Goal: Navigation & Orientation: Find specific page/section

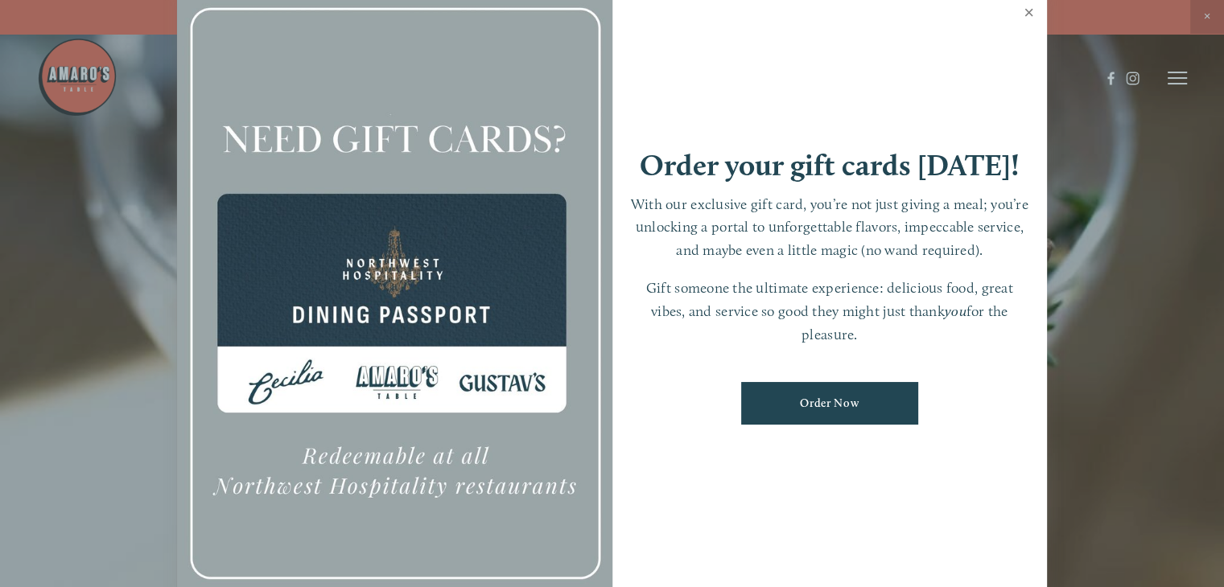
click at [1030, 9] on link "Close" at bounding box center [1028, 14] width 31 height 45
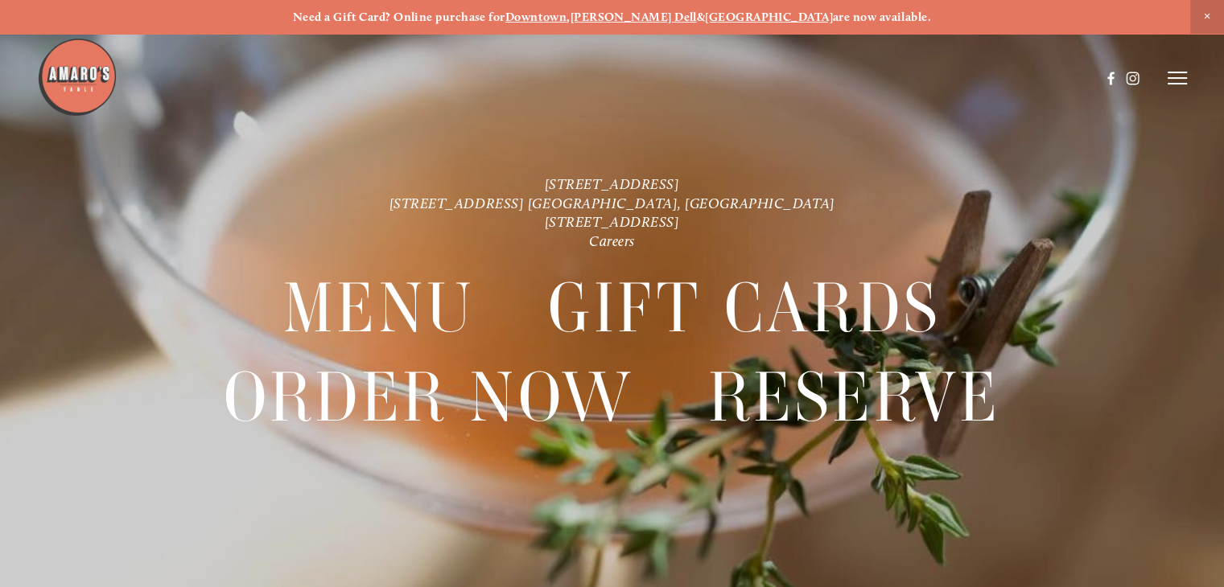
click at [1178, 80] on icon at bounding box center [1177, 78] width 19 height 14
click at [888, 78] on span "Menu" at bounding box center [888, 78] width 30 height 14
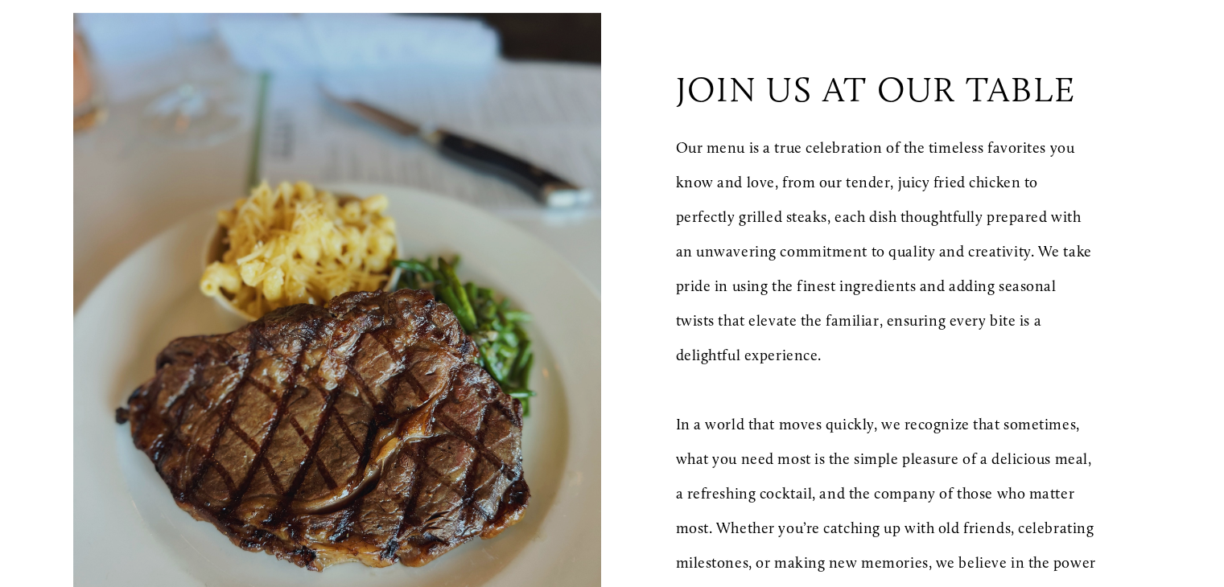
scroll to position [380, 0]
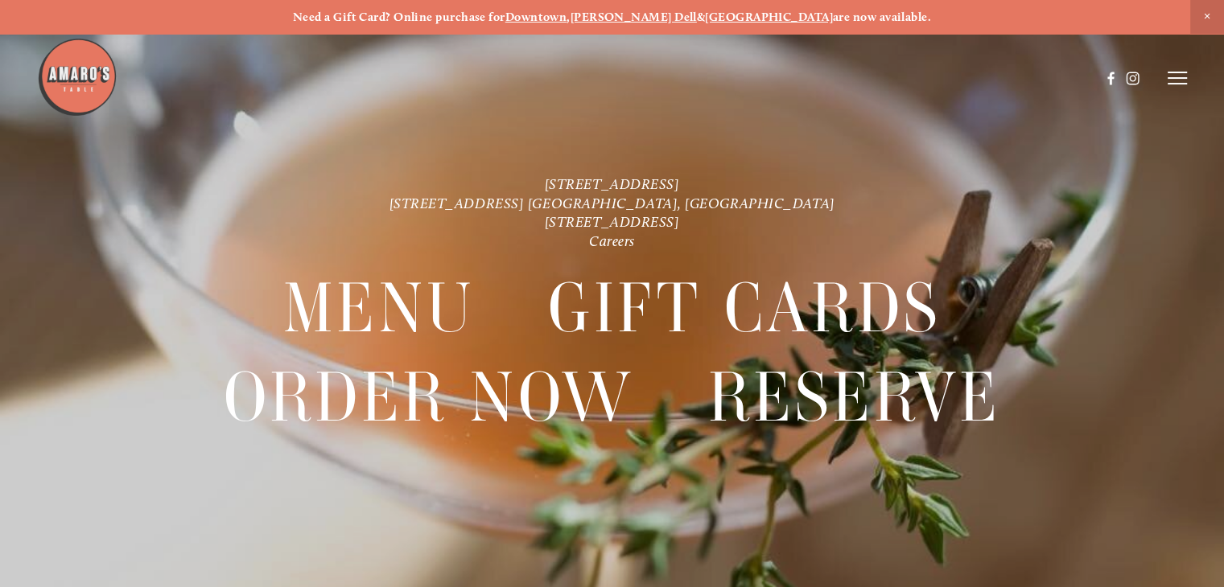
click at [1181, 72] on line at bounding box center [1177, 72] width 19 height 0
click at [931, 81] on span "Order Now" at bounding box center [940, 78] width 57 height 14
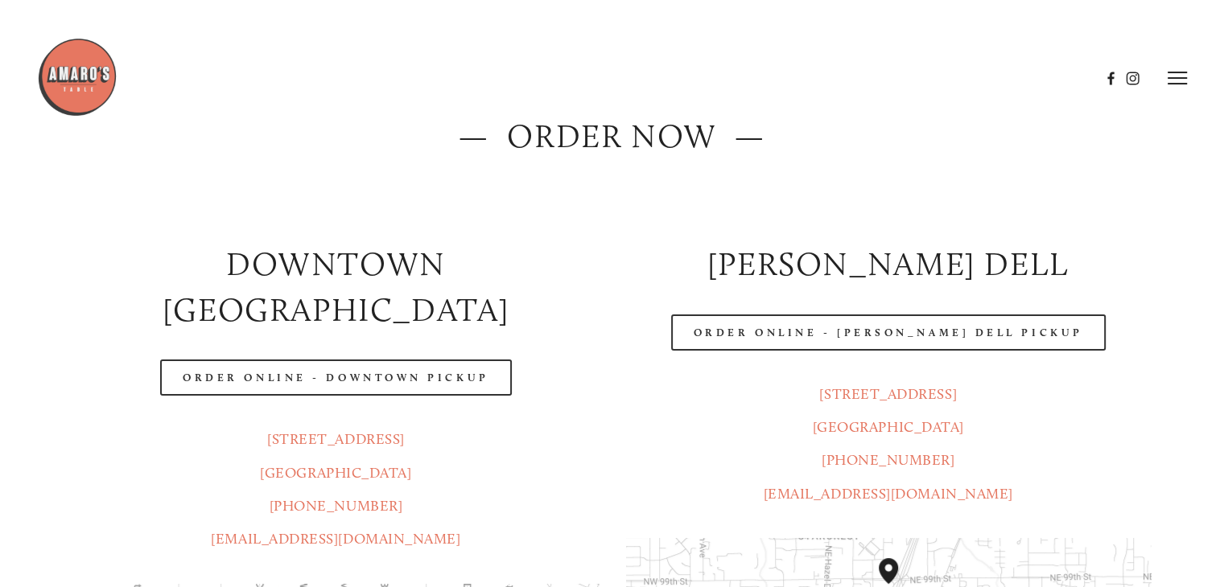
scroll to position [129, 0]
